Goal: Information Seeking & Learning: Learn about a topic

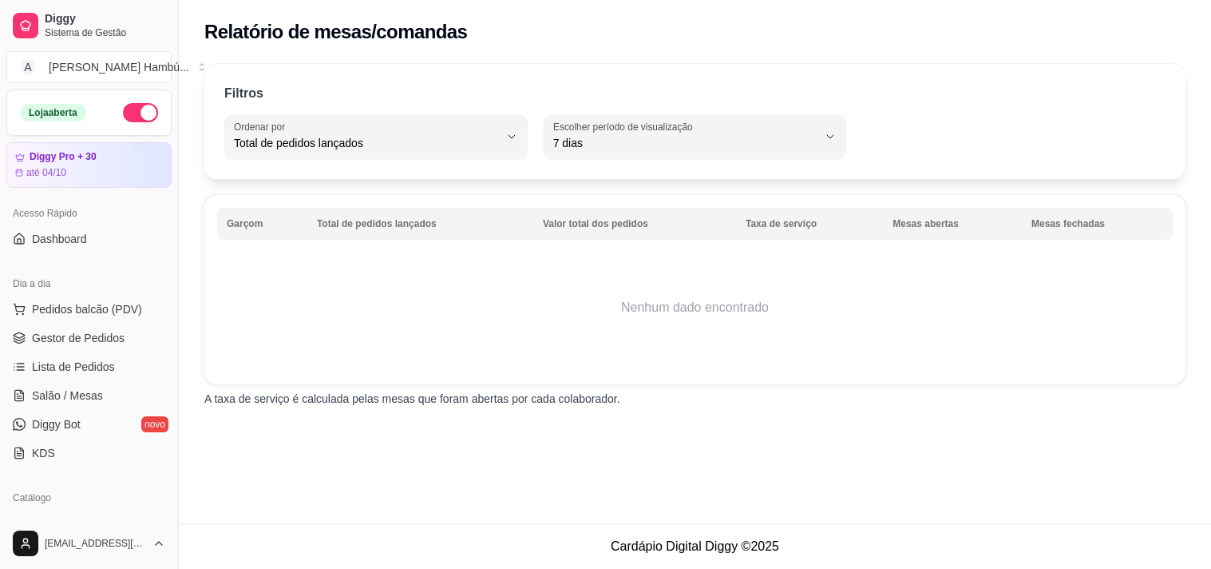
select select "TOTAL_OF_ORDERS"
select select "7"
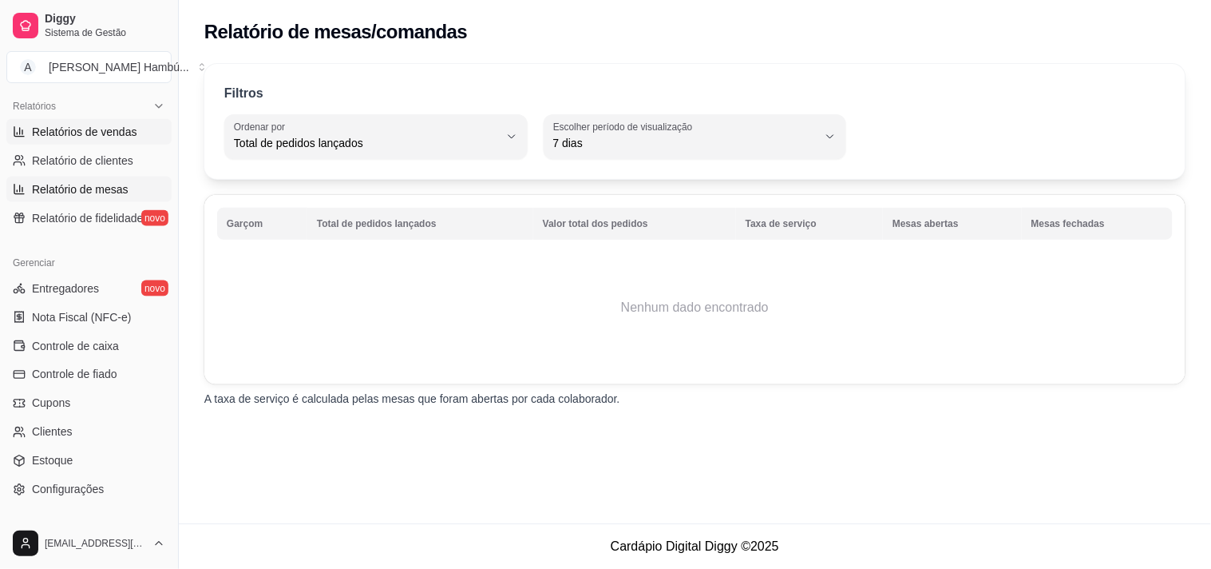
click at [98, 124] on span "Relatórios de vendas" at bounding box center [84, 132] width 105 height 16
select select "ALL"
select select "0"
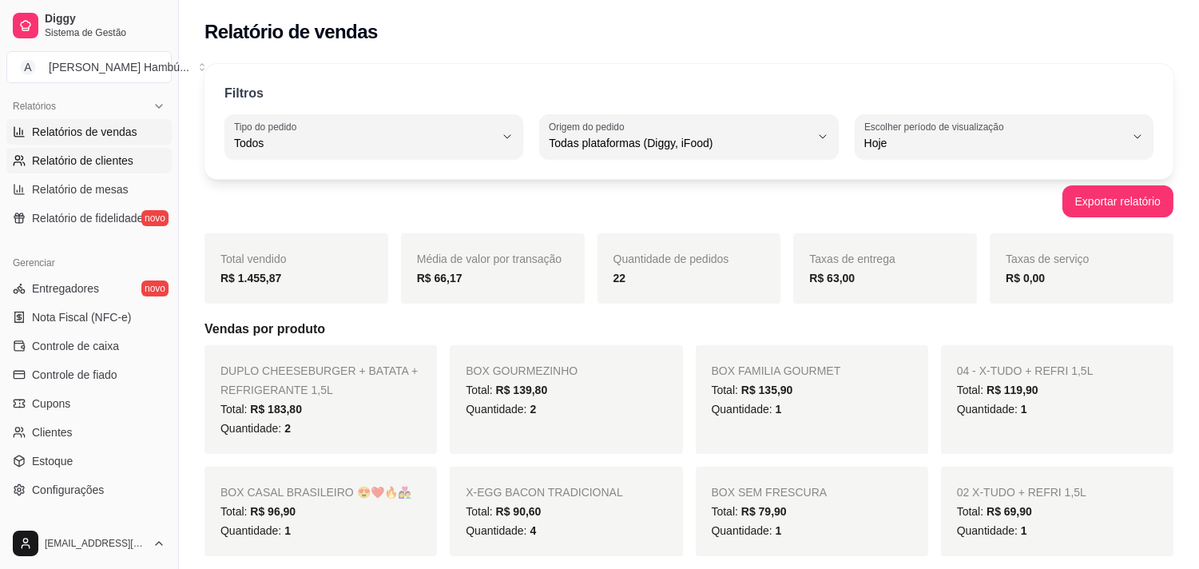
click at [81, 161] on span "Relatório de clientes" at bounding box center [82, 161] width 101 height 16
select select "30"
select select "HIGHEST_TOTAL_SPENT_WITH_ORDERS"
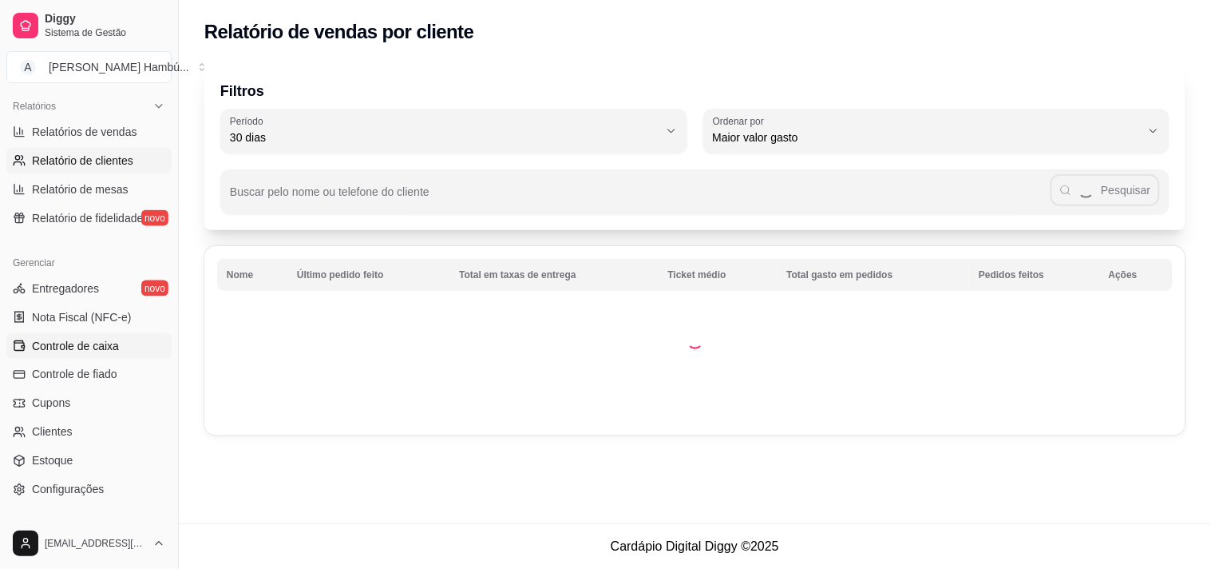
click at [61, 338] on span "Controle de caixa" at bounding box center [75, 346] width 87 height 16
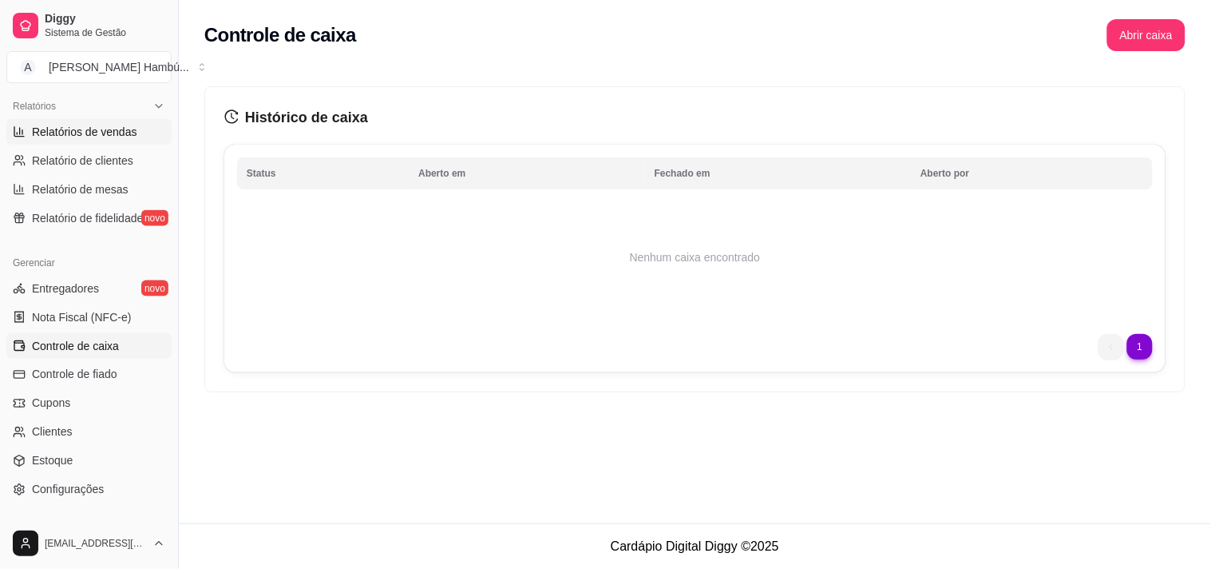
click at [113, 129] on span "Relatórios de vendas" at bounding box center [84, 132] width 105 height 16
select select "ALL"
select select "0"
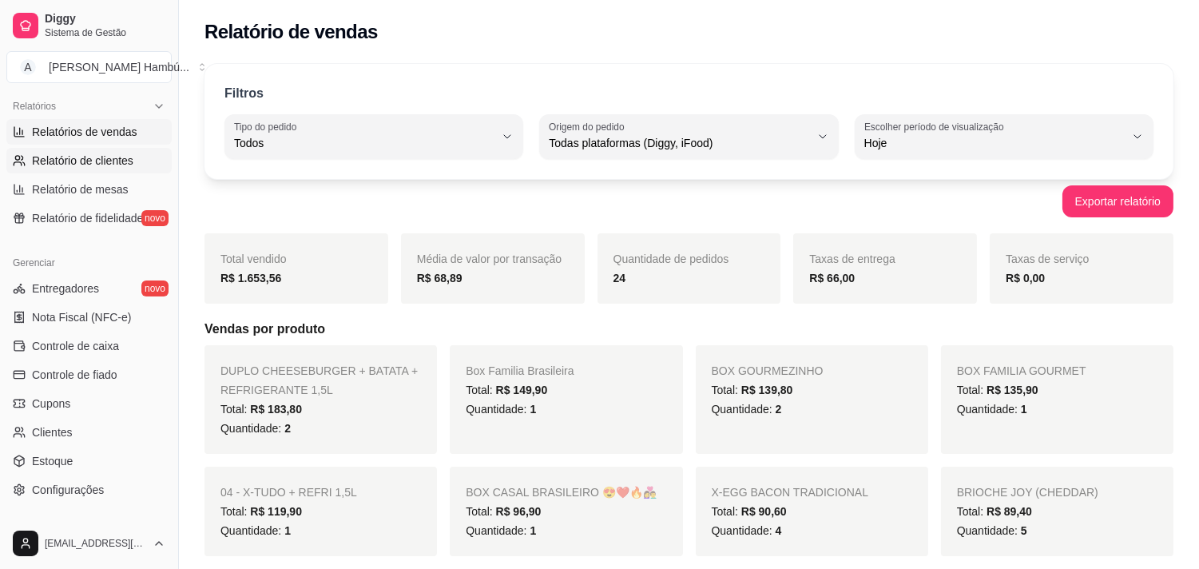
click at [124, 161] on span "Relatório de clientes" at bounding box center [82, 161] width 101 height 16
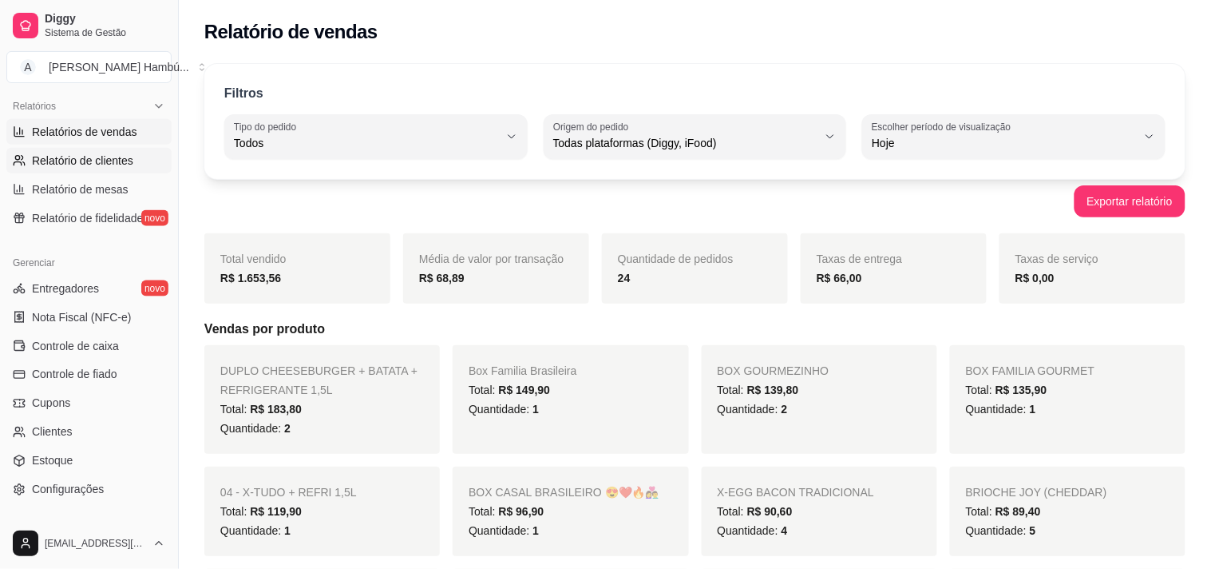
select select "30"
select select "HIGHEST_TOTAL_SPENT_WITH_ORDERS"
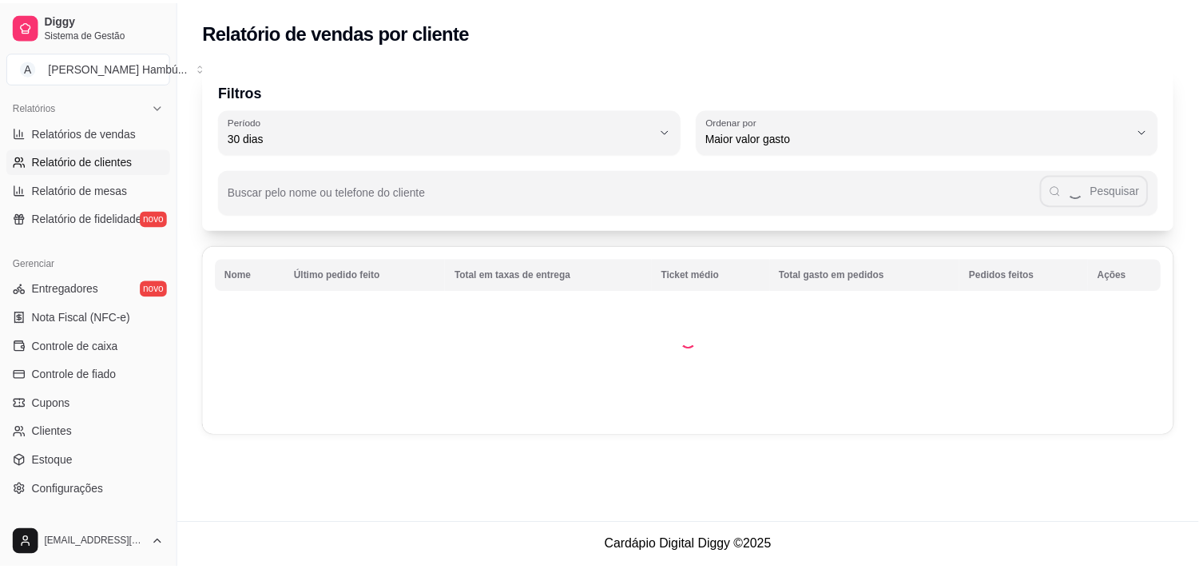
scroll to position [224, 0]
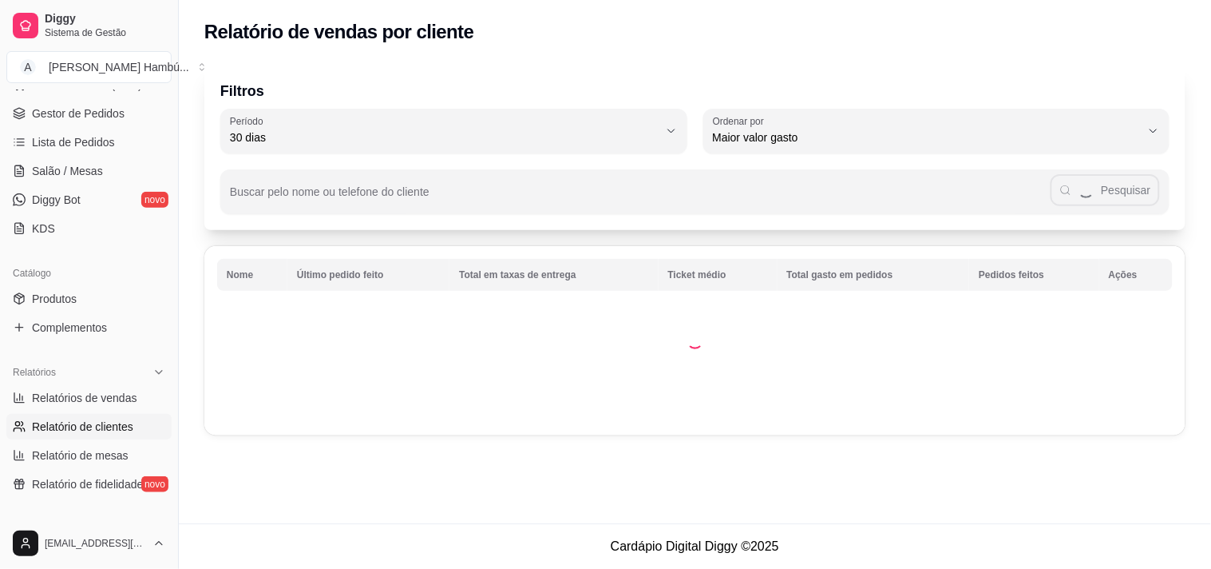
click at [121, 50] on div "Diggy Sistema de Gestão A Aleno's Hambú ..." at bounding box center [89, 44] width 178 height 89
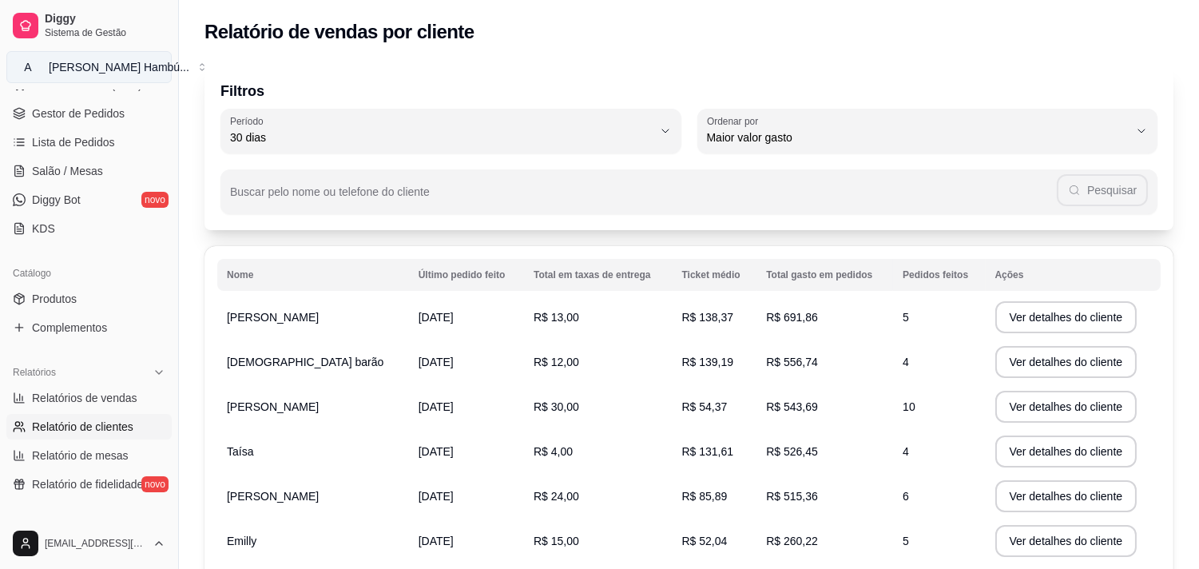
click at [117, 68] on div "[PERSON_NAME] Hambú ..." at bounding box center [119, 67] width 141 height 16
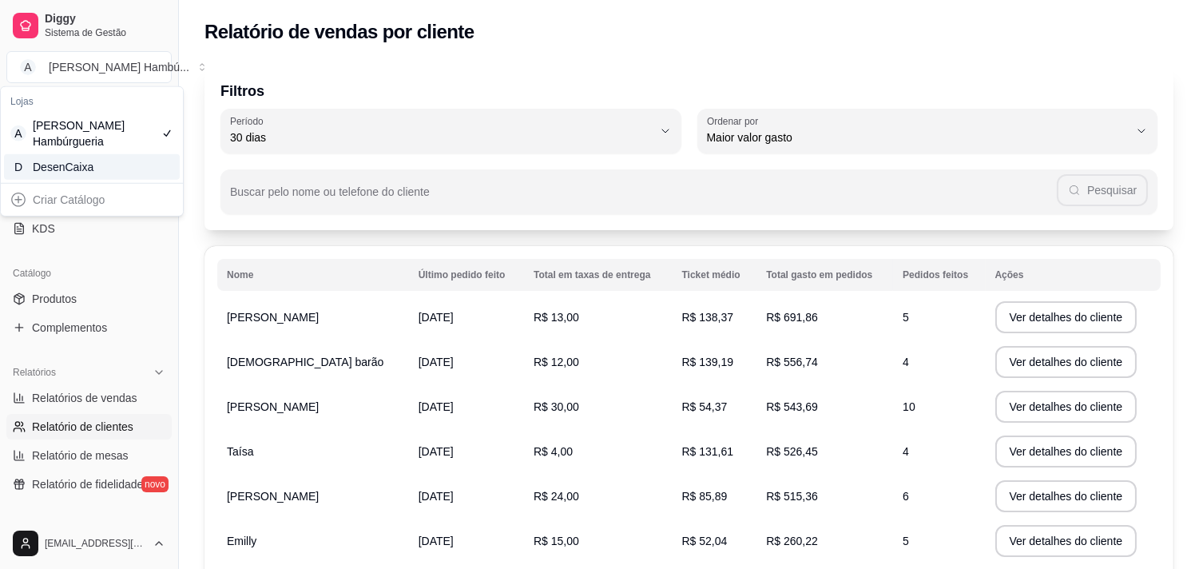
click at [90, 170] on div "DesenCaixa" at bounding box center [69, 167] width 72 height 16
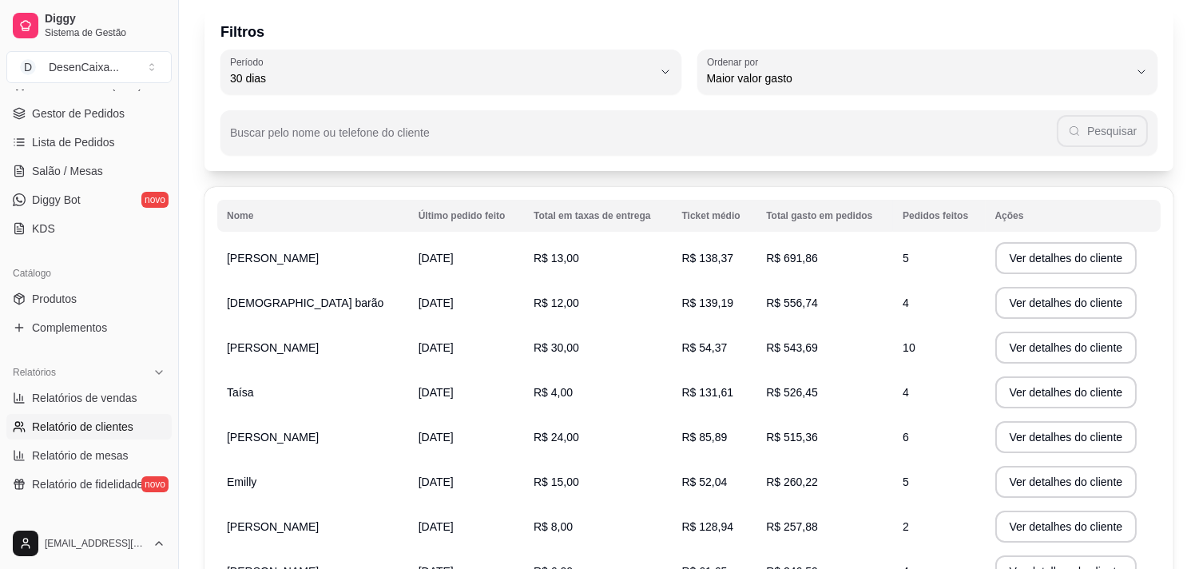
scroll to position [0, 0]
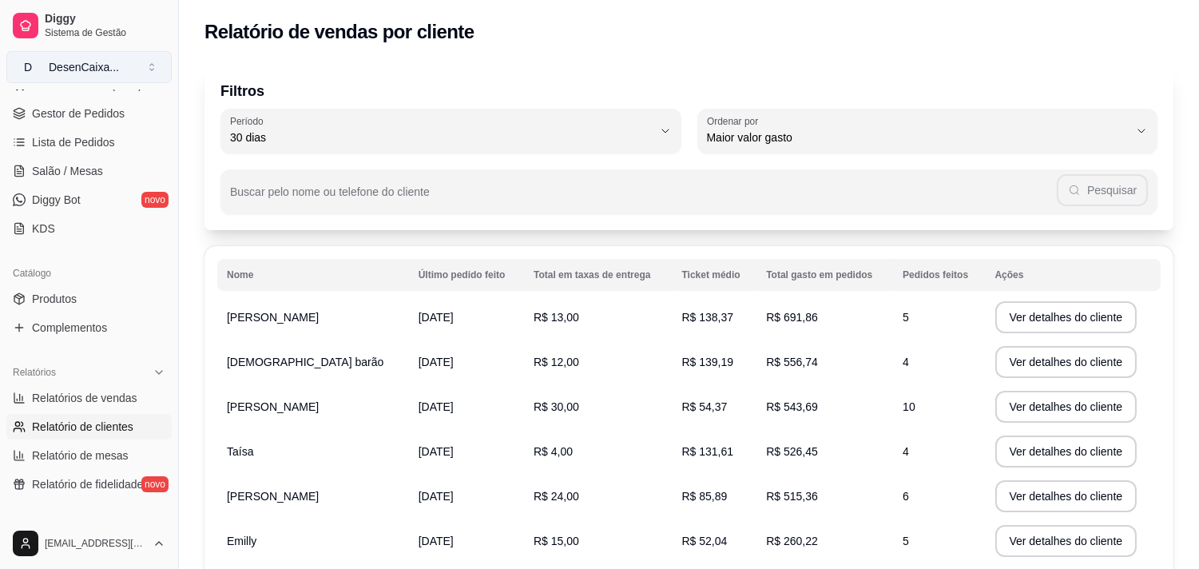
click at [106, 67] on div "DesenCaixa ..." at bounding box center [84, 67] width 70 height 16
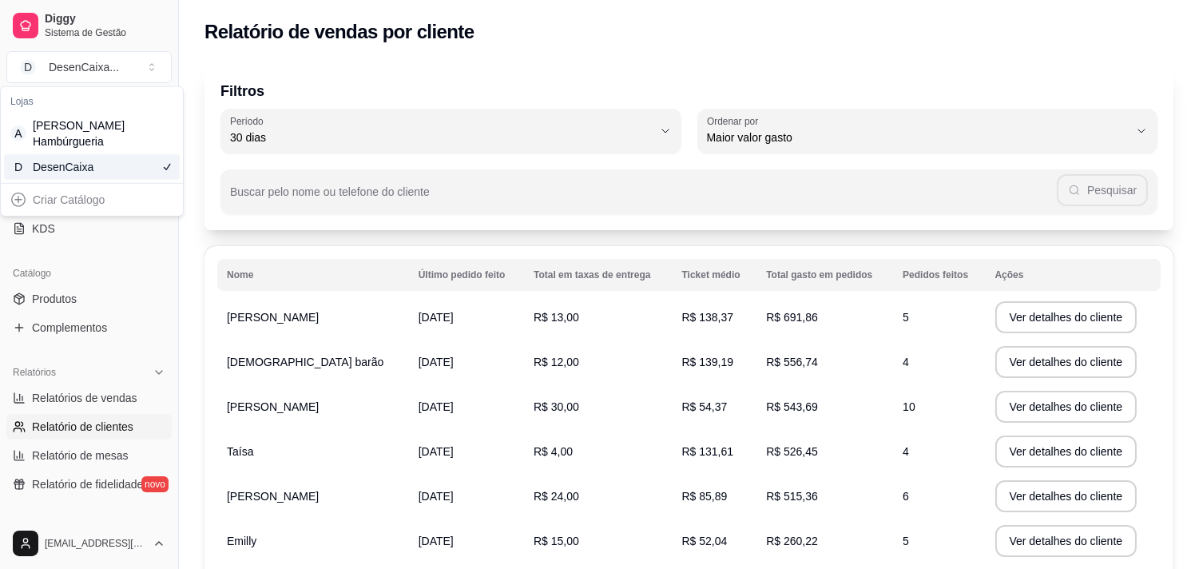
click at [86, 164] on div "DesenCaixa" at bounding box center [69, 167] width 72 height 16
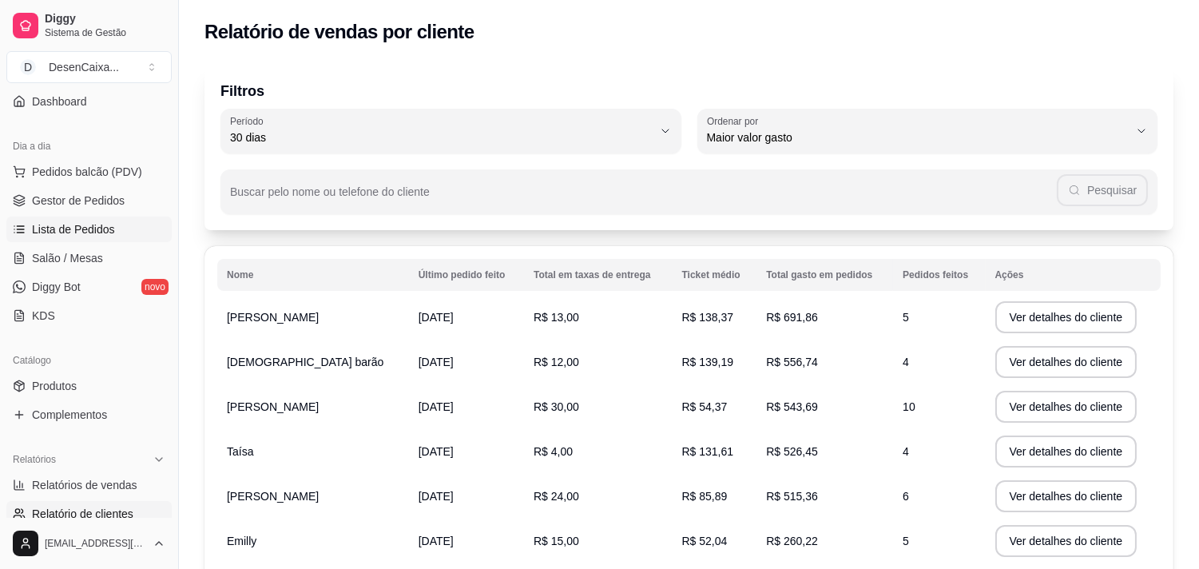
scroll to position [266, 0]
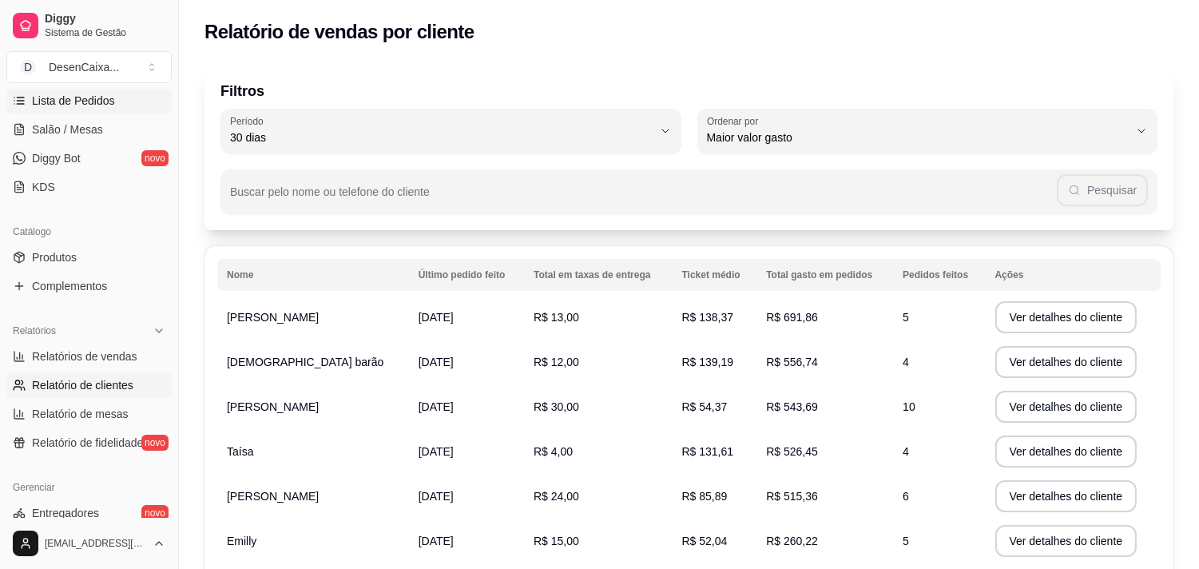
click at [105, 104] on span "Lista de Pedidos" at bounding box center [73, 101] width 83 height 16
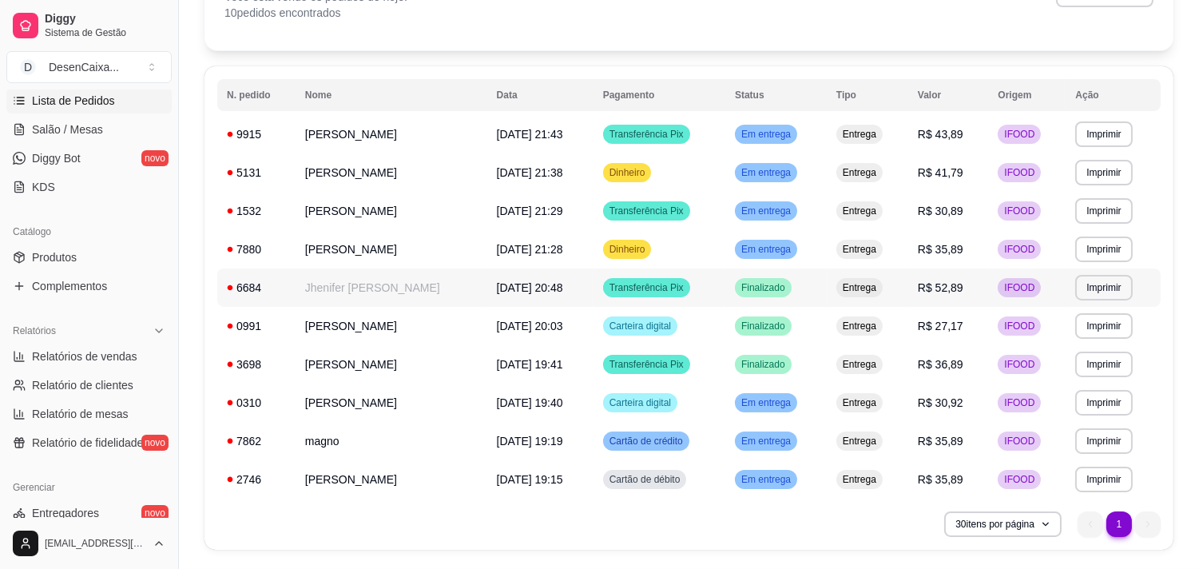
scroll to position [73, 0]
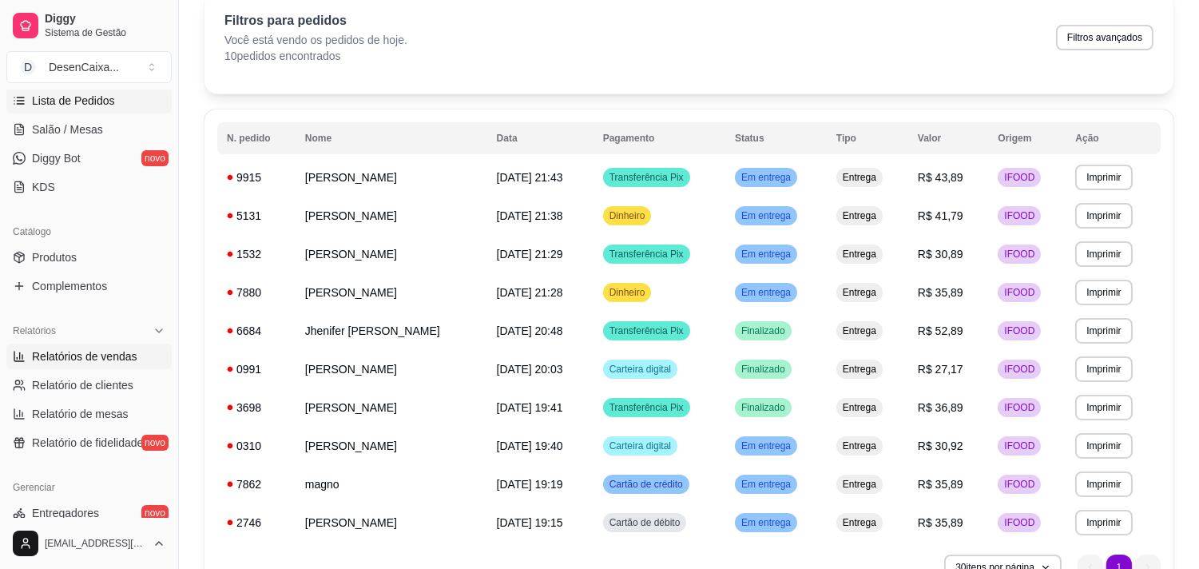
click at [57, 351] on span "Relatórios de vendas" at bounding box center [84, 356] width 105 height 16
select select "ALL"
select select "0"
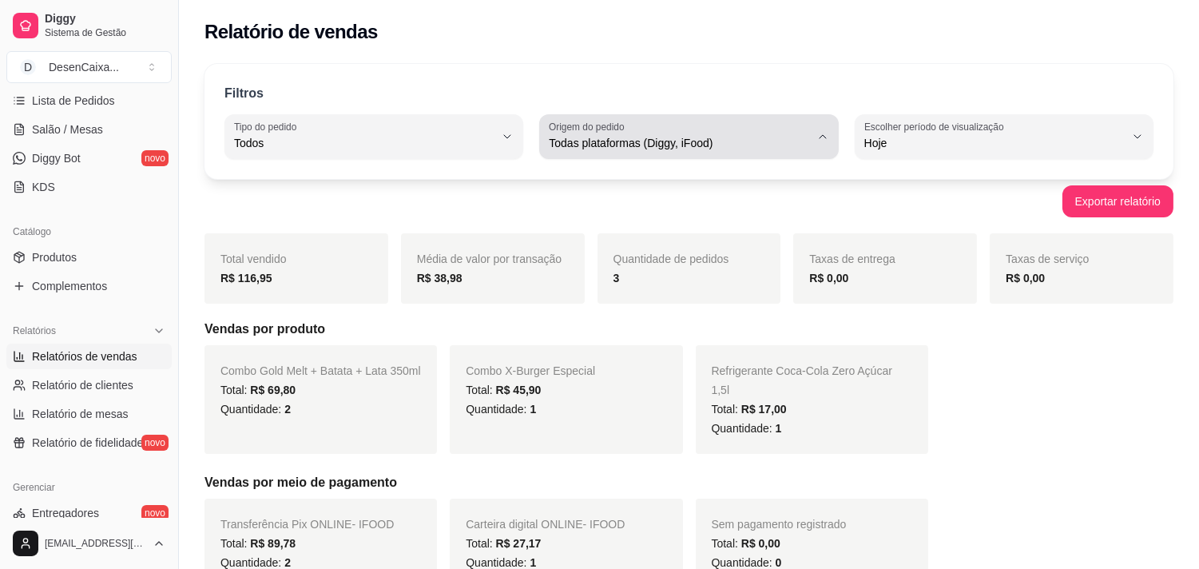
click at [669, 153] on button "Origem do pedido Todas plataformas (Diggy, iFood)" at bounding box center [688, 136] width 299 height 45
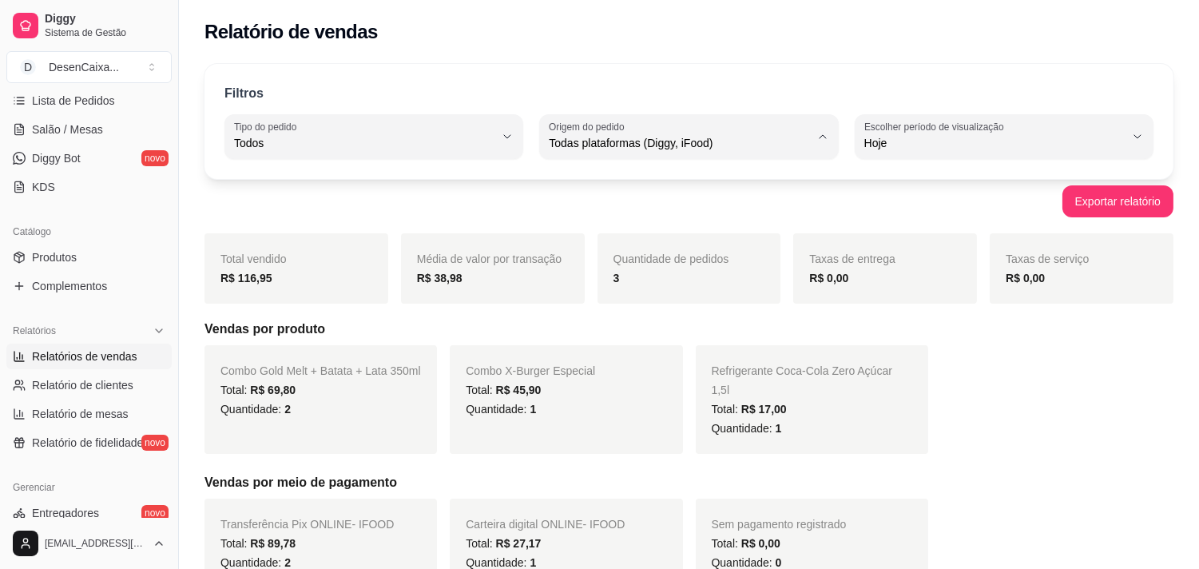
click at [647, 230] on span "iFood" at bounding box center [680, 233] width 247 height 15
type input "IFOOD"
select select "IFOOD"
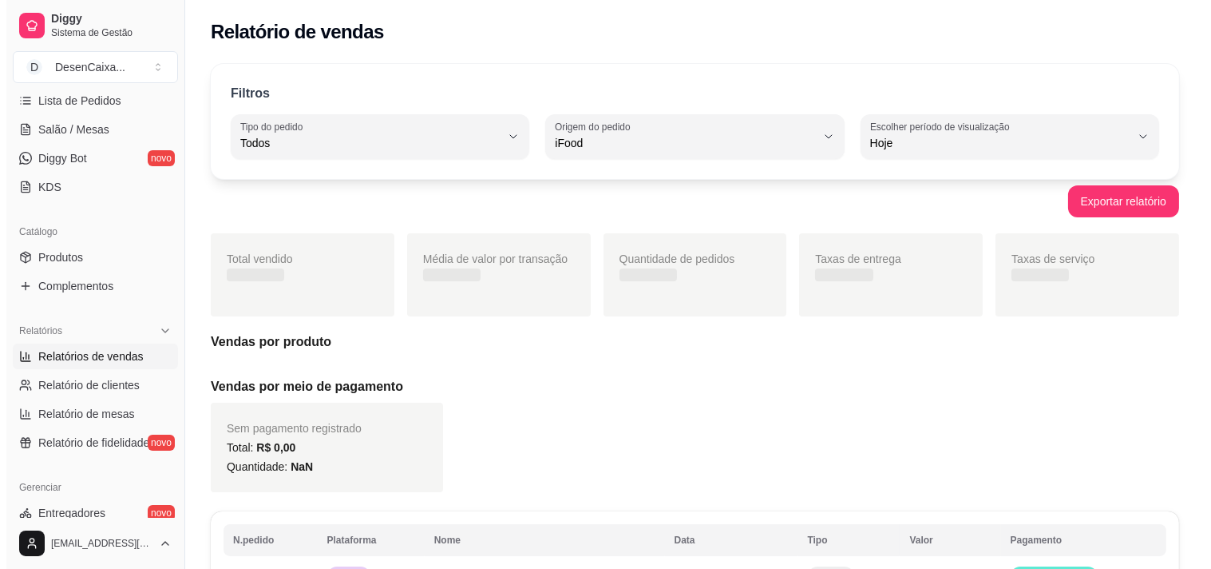
scroll to position [14, 0]
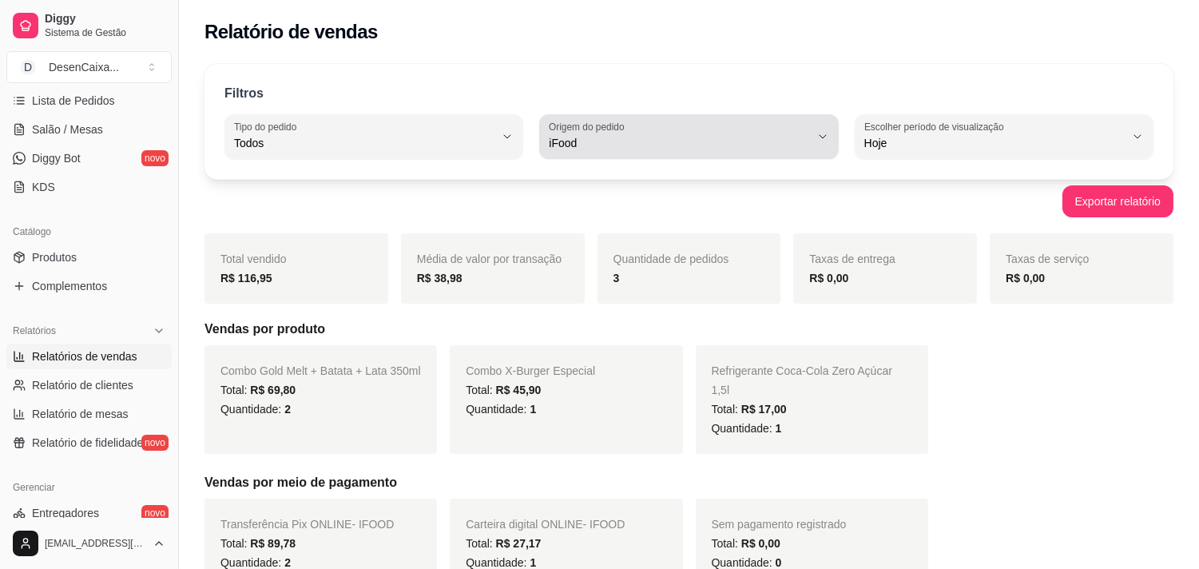
click at [672, 141] on span "iFood" at bounding box center [679, 143] width 260 height 16
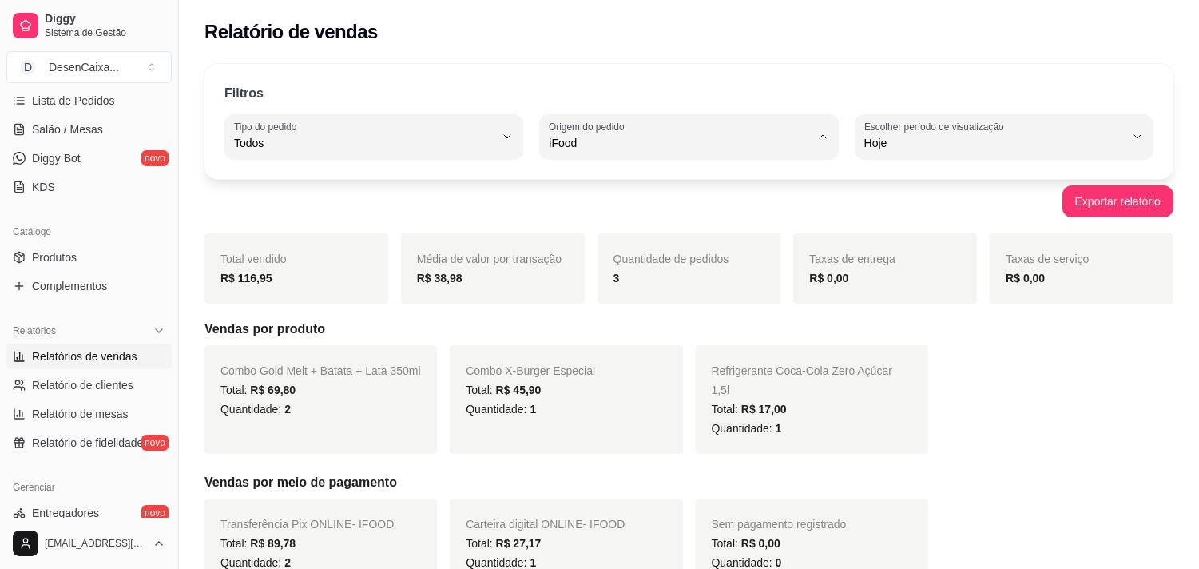
click at [617, 197] on li "Diggy" at bounding box center [689, 207] width 275 height 25
type input "DIGGY"
select select "DIGGY"
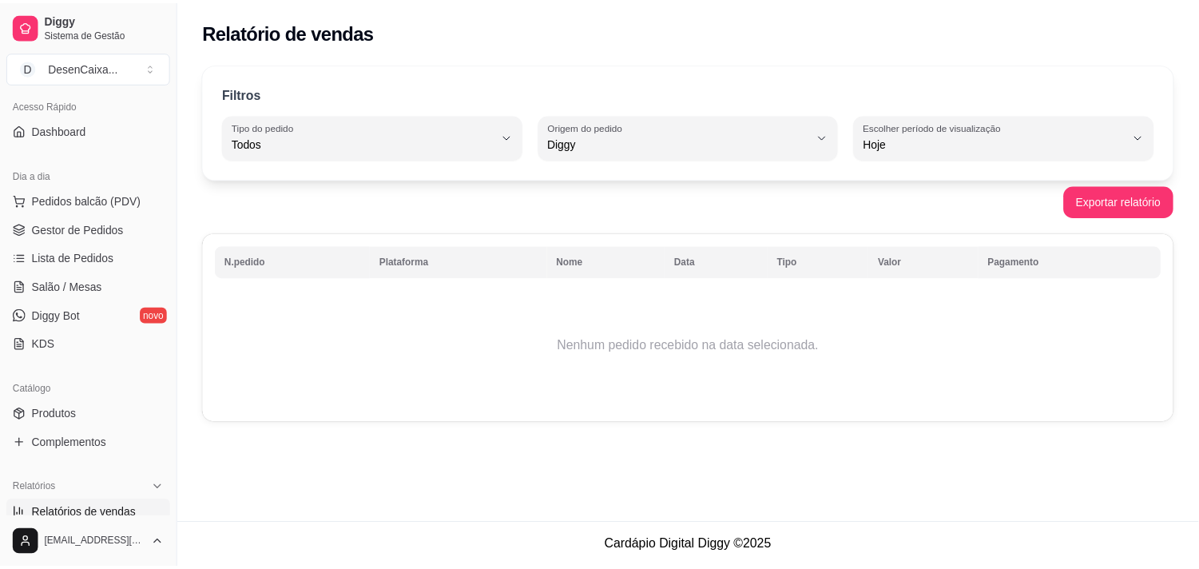
scroll to position [0, 0]
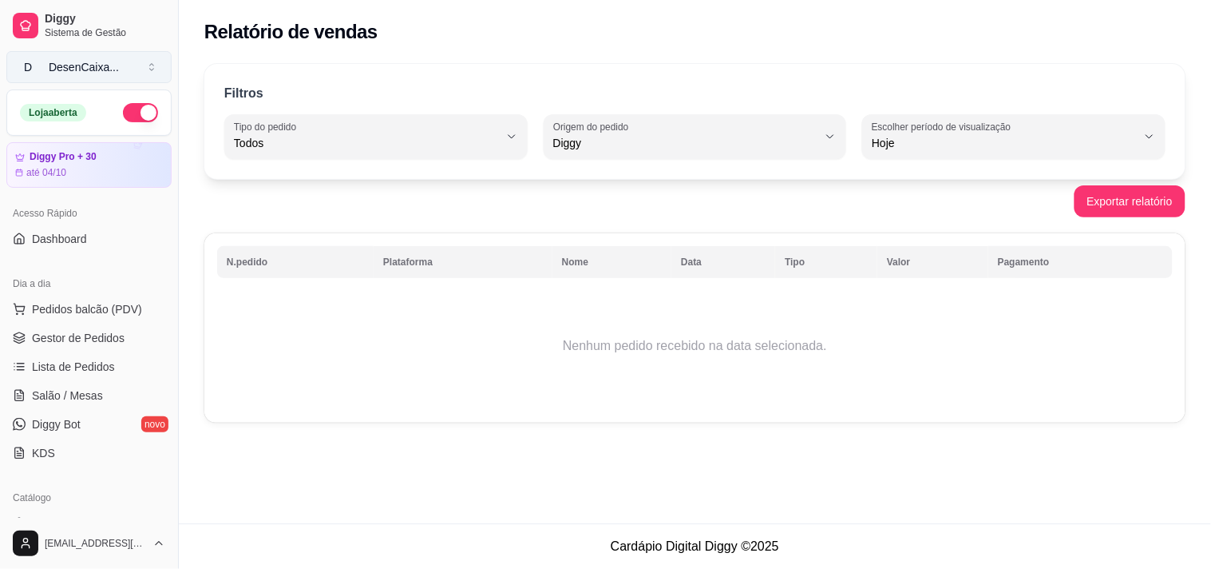
click at [124, 60] on button "D DesenCaixa ..." at bounding box center [88, 67] width 165 height 32
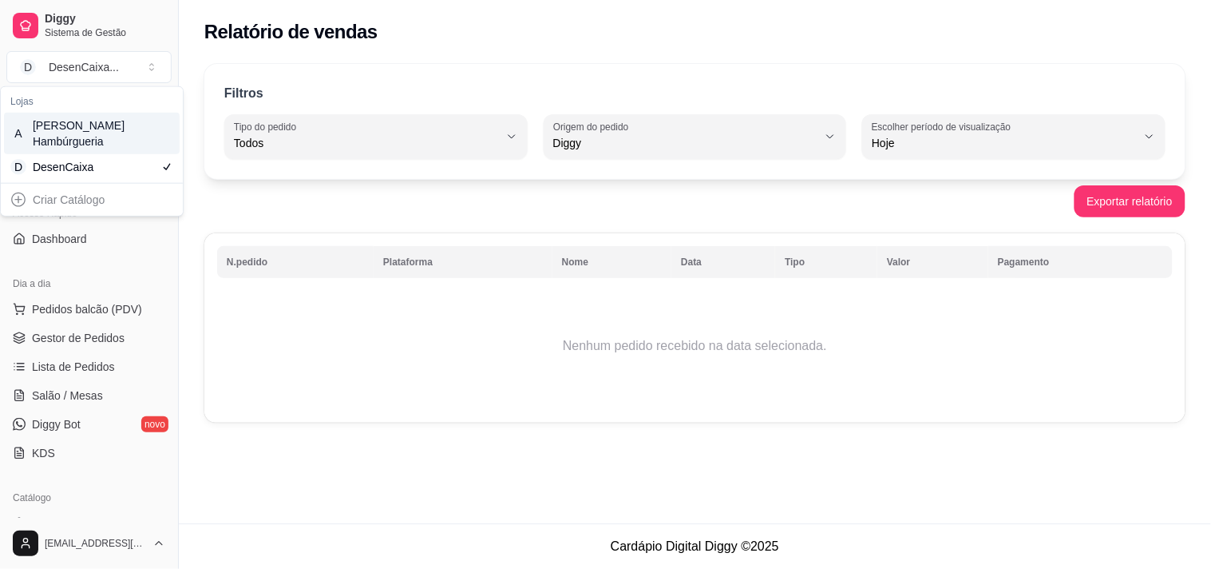
click at [108, 129] on div "A [PERSON_NAME] Hambúrgueria" at bounding box center [92, 134] width 176 height 42
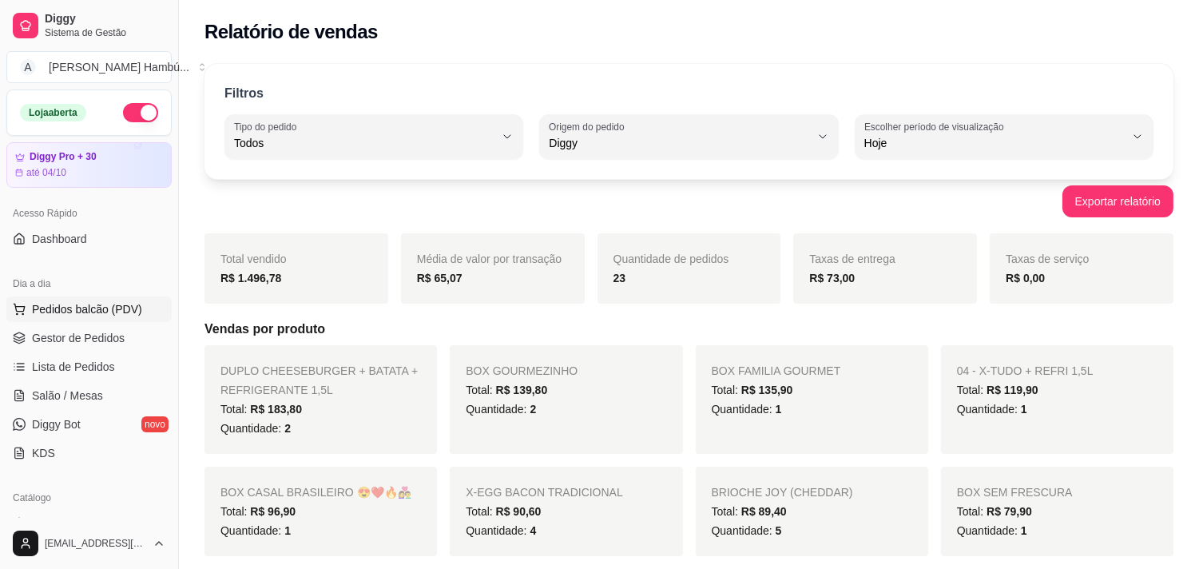
click at [89, 308] on span "Pedidos balcão (PDV)" at bounding box center [87, 309] width 110 height 16
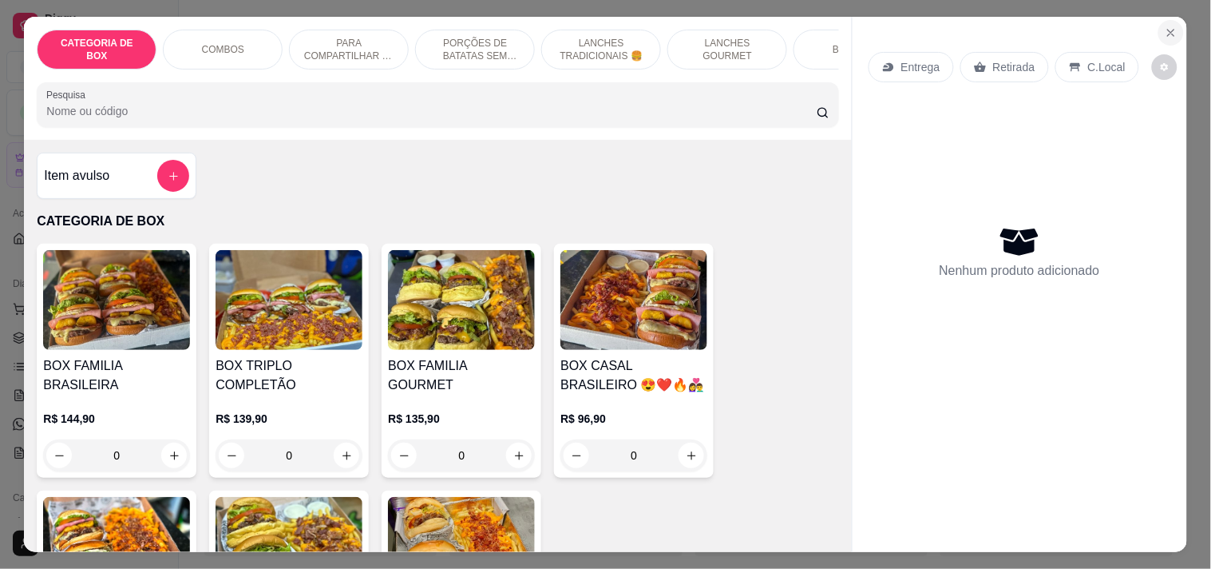
click at [1165, 26] on icon "Close" at bounding box center [1171, 32] width 13 height 13
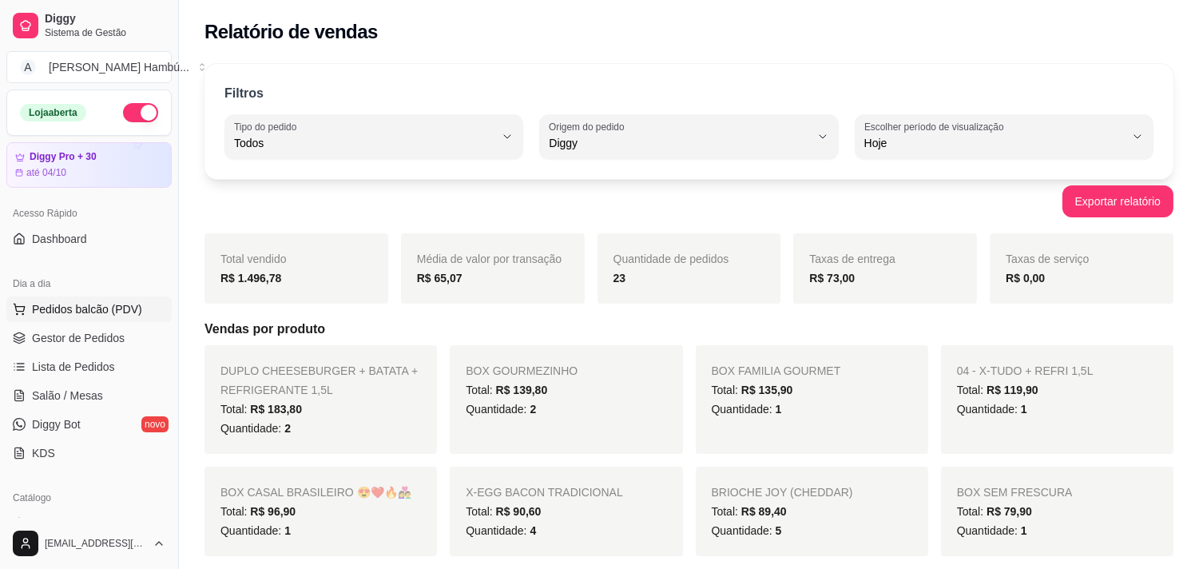
click at [67, 315] on span "Pedidos balcão (PDV)" at bounding box center [87, 309] width 110 height 16
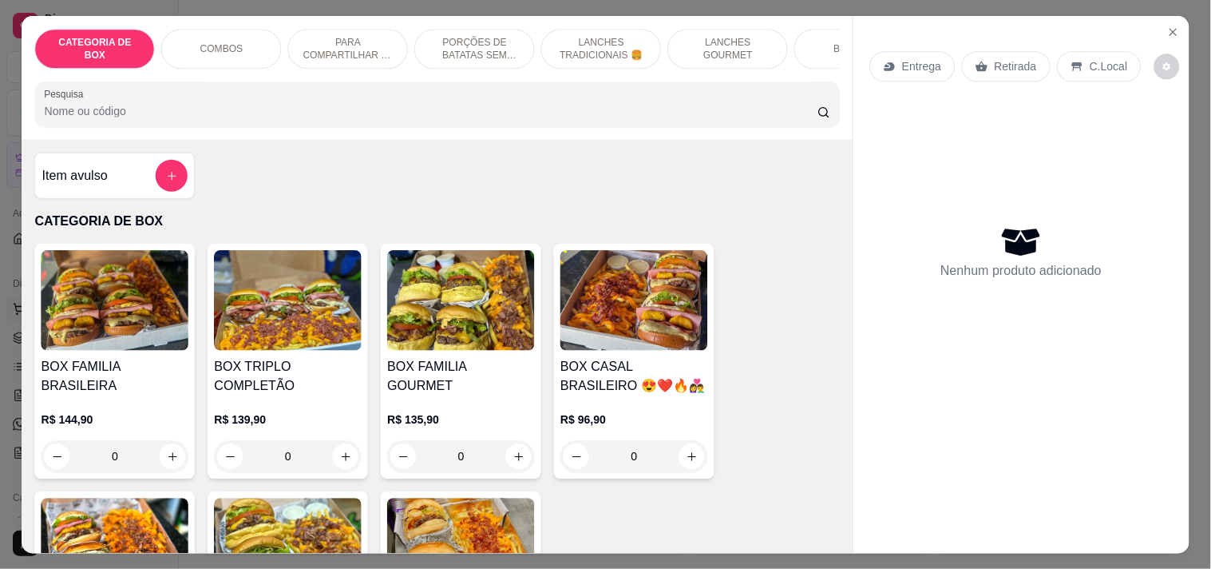
click at [49, 368] on h4 "BOX FAMILIA BRASILEIRA" at bounding box center [116, 376] width 148 height 38
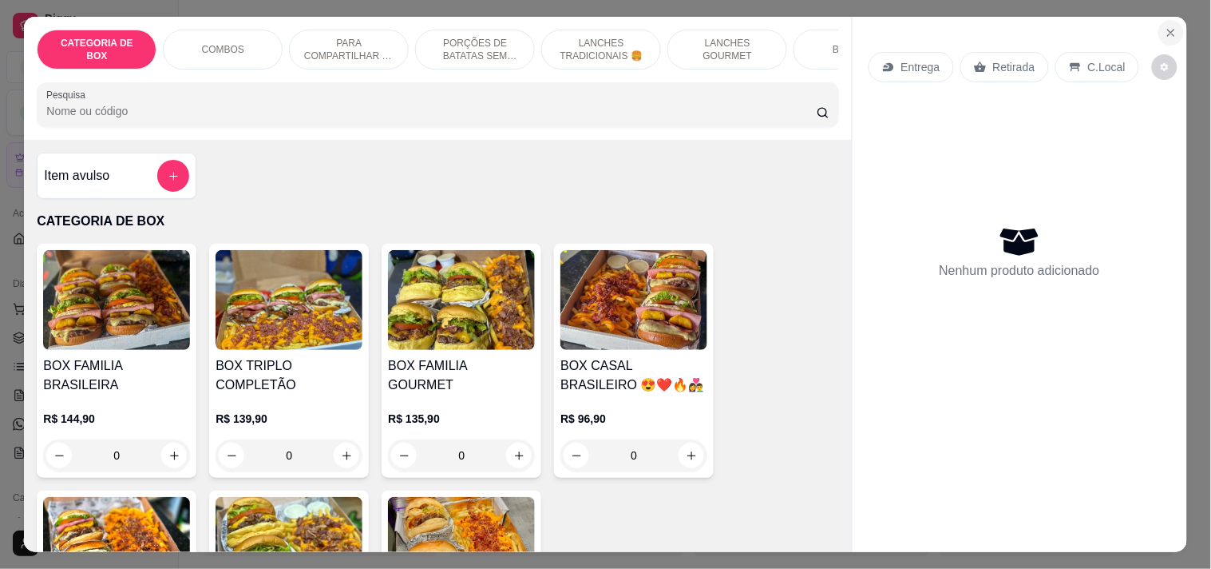
click at [1165, 26] on icon "Close" at bounding box center [1171, 32] width 13 height 13
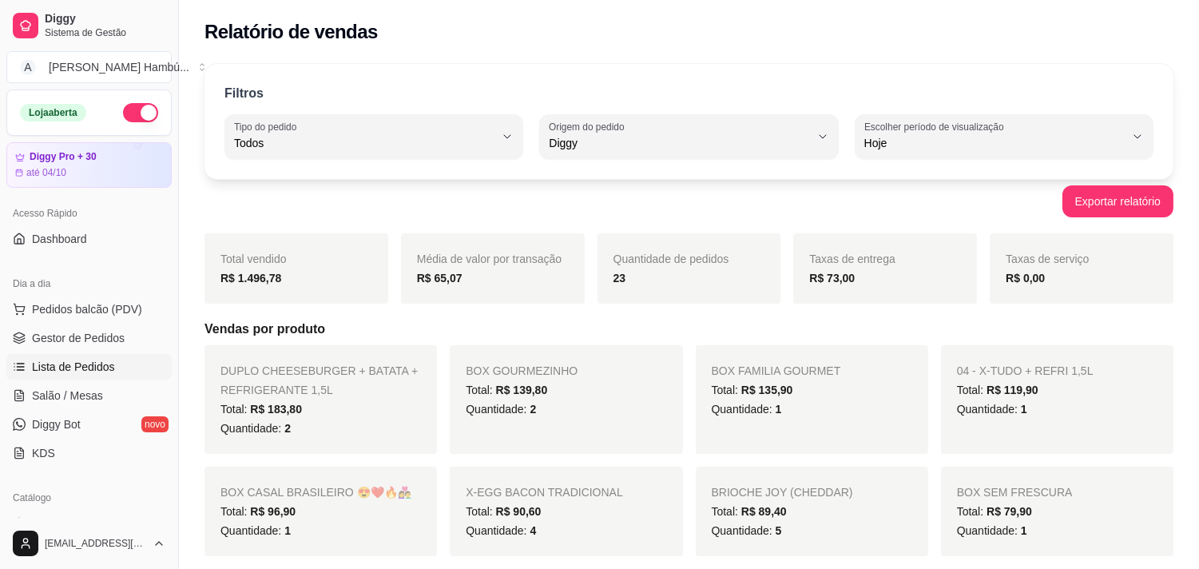
click at [81, 372] on span "Lista de Pedidos" at bounding box center [73, 367] width 83 height 16
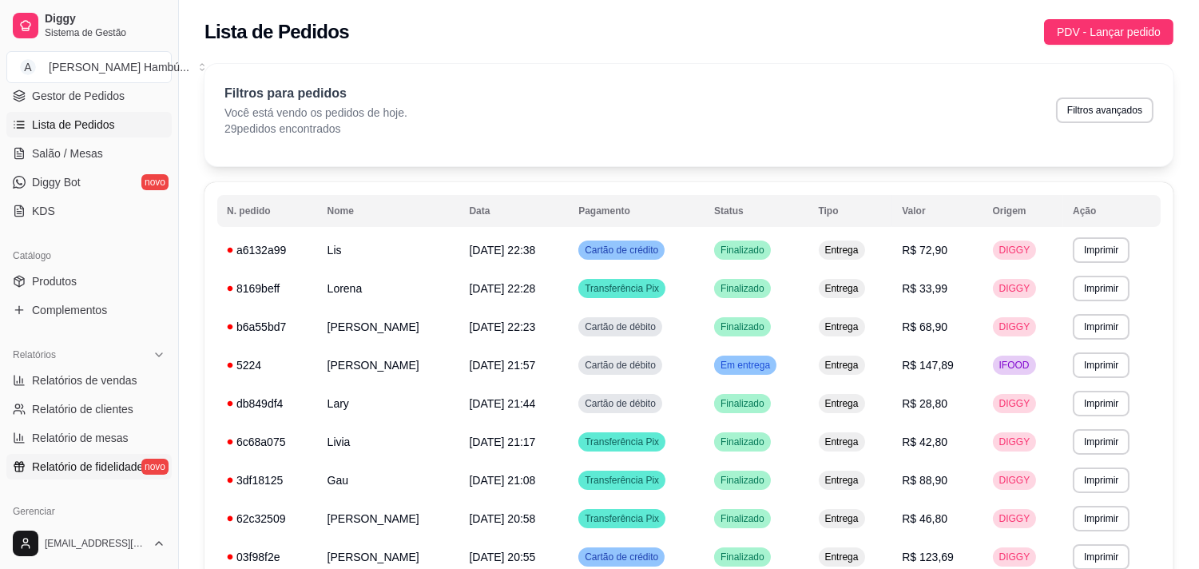
scroll to position [266, 0]
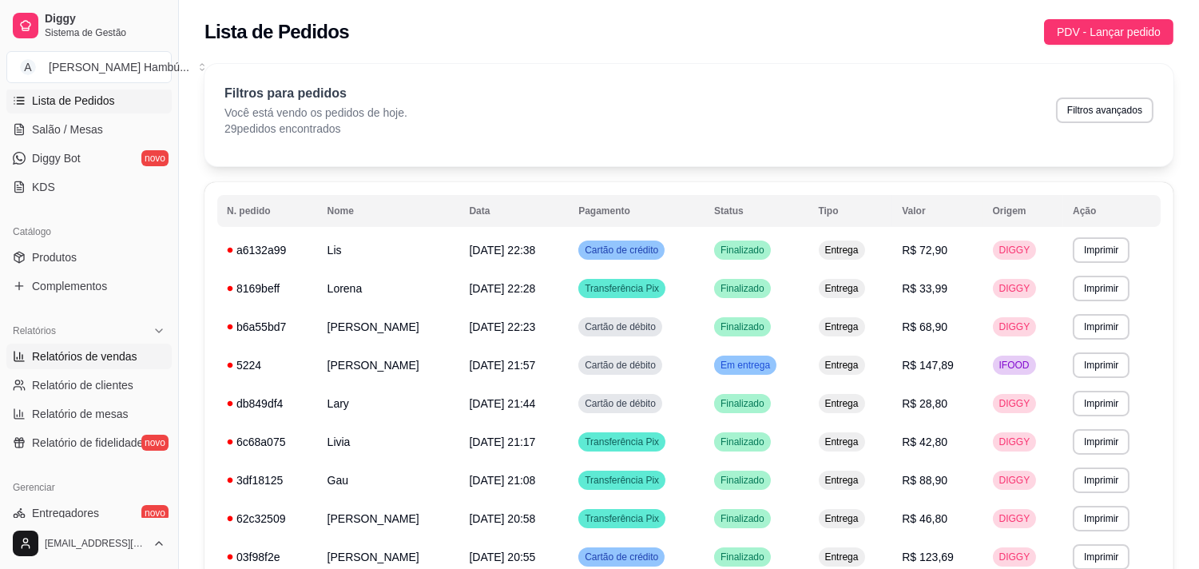
click at [73, 364] on link "Relatórios de vendas" at bounding box center [88, 356] width 165 height 26
select select "ALL"
select select "0"
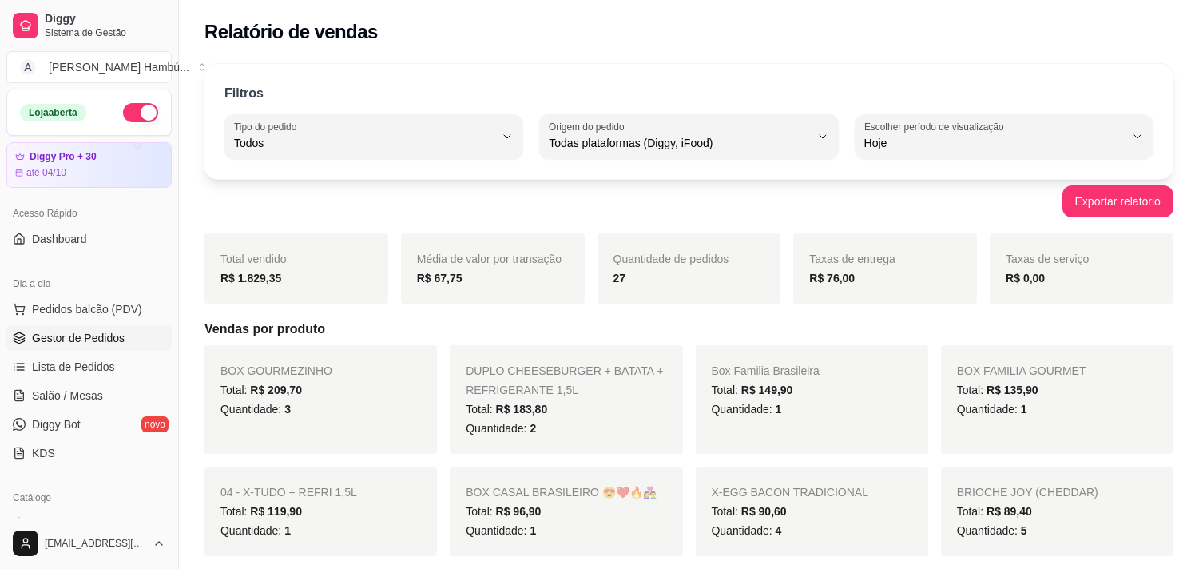
click at [42, 334] on span "Gestor de Pedidos" at bounding box center [78, 338] width 93 height 16
